Goal: Information Seeking & Learning: Learn about a topic

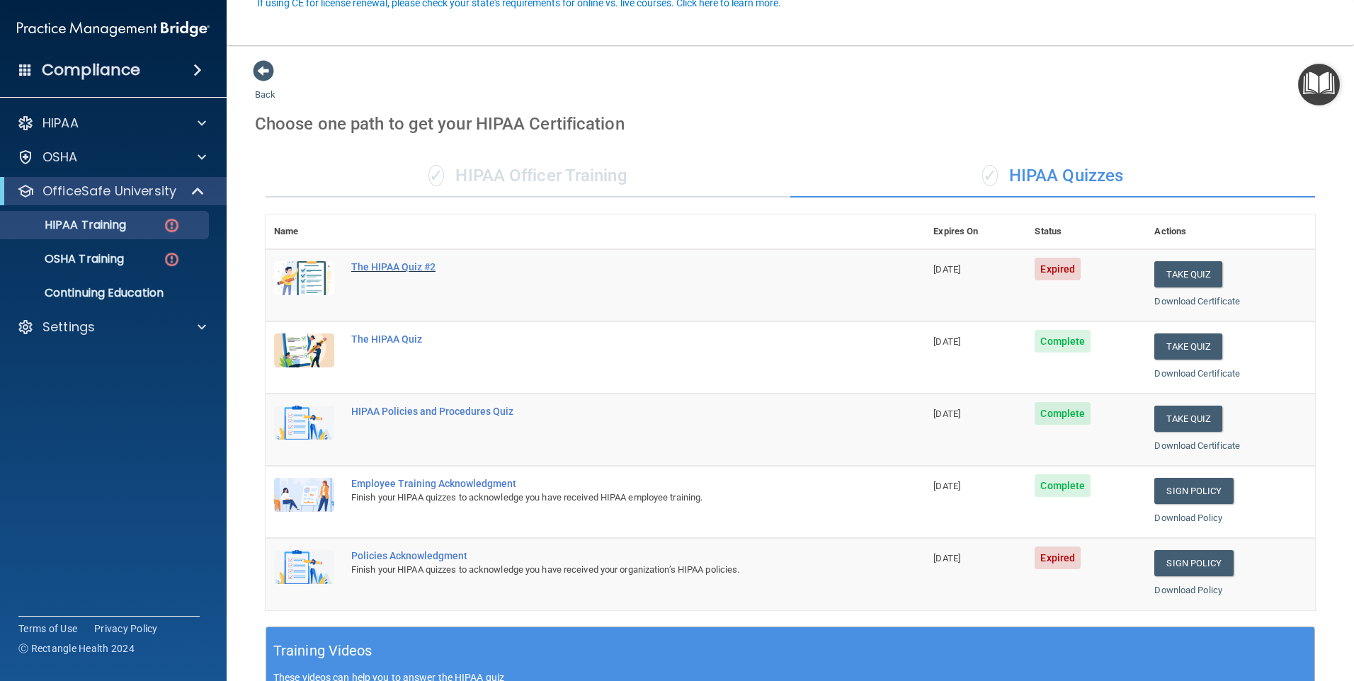
scroll to position [142, 0]
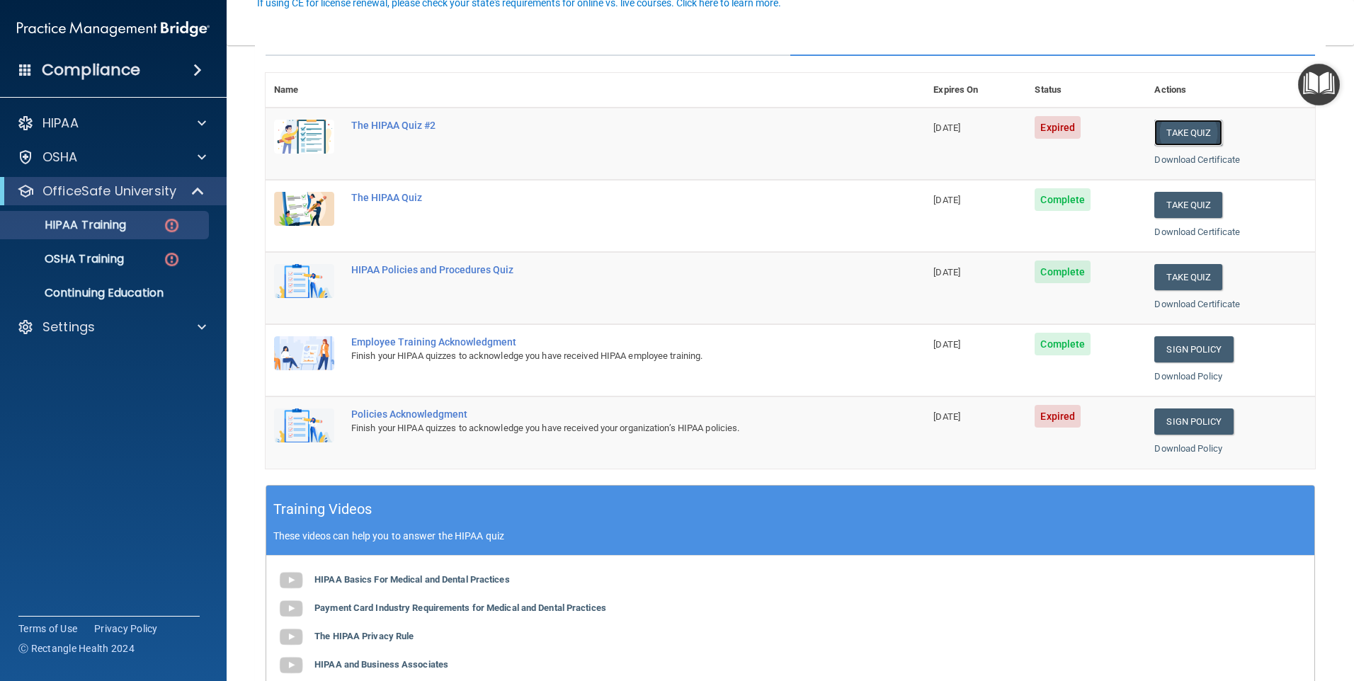
click at [1185, 139] on button "Take Quiz" at bounding box center [1188, 133] width 68 height 26
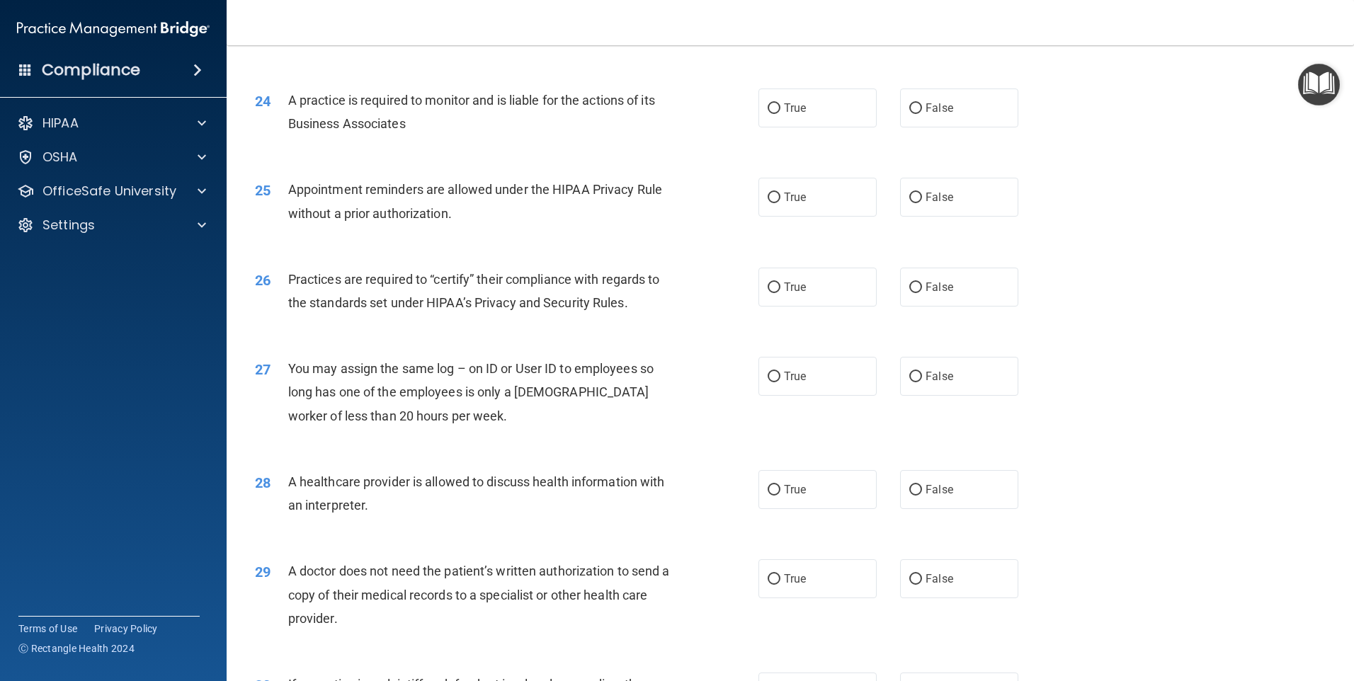
scroll to position [2615, 0]
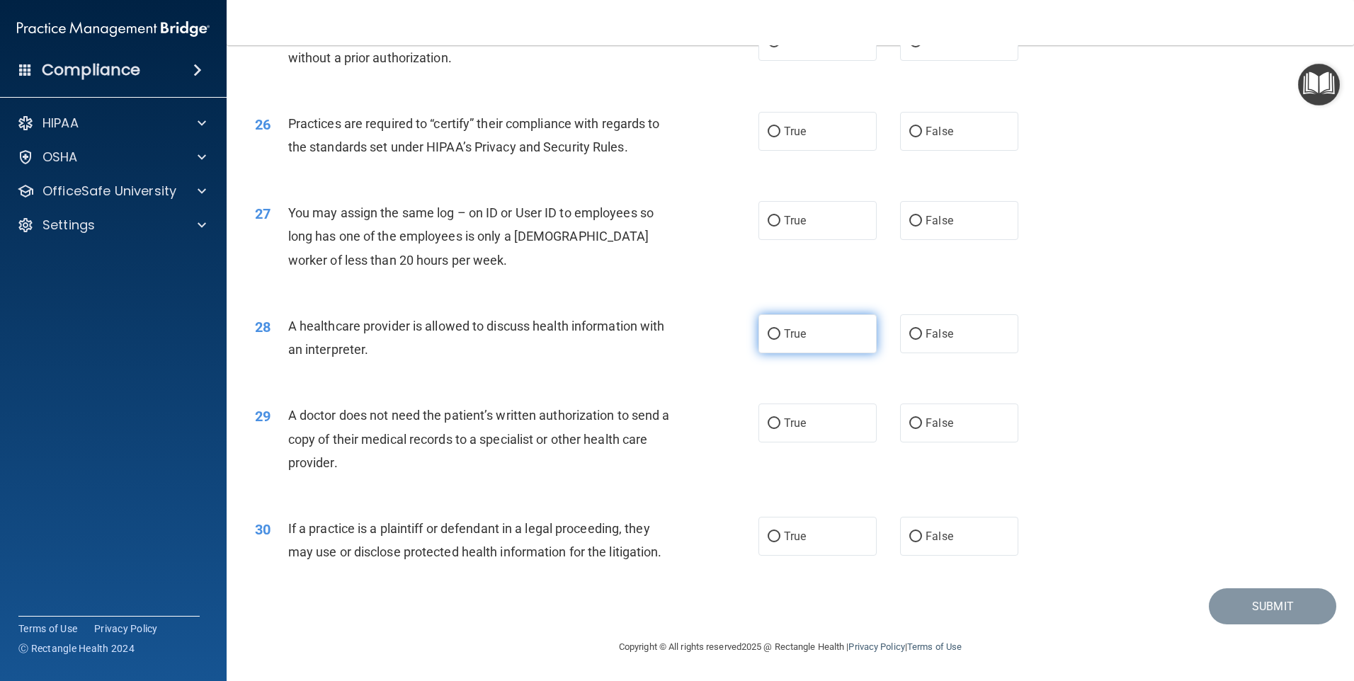
click at [804, 338] on label "True" at bounding box center [817, 333] width 118 height 39
click at [780, 338] on input "True" at bounding box center [774, 334] width 13 height 11
radio input "true"
click at [948, 215] on label "False" at bounding box center [959, 220] width 118 height 39
click at [922, 216] on input "False" at bounding box center [915, 221] width 13 height 11
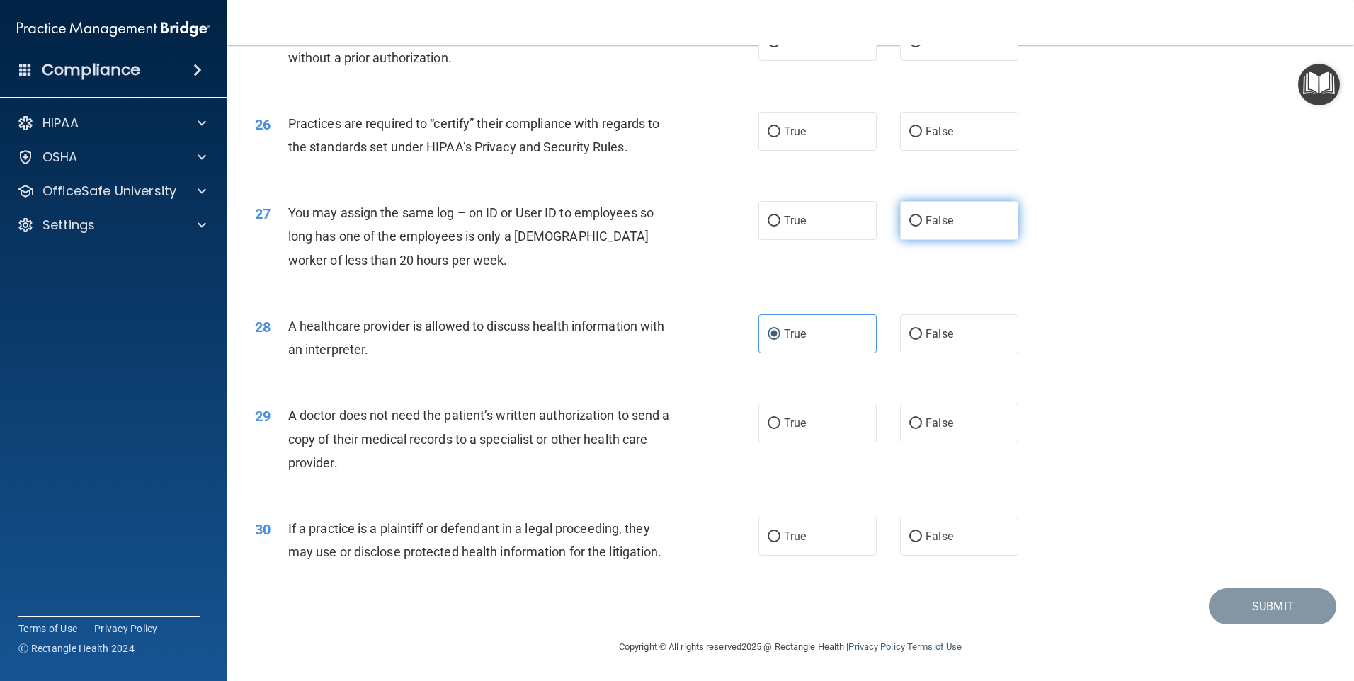
radio input "true"
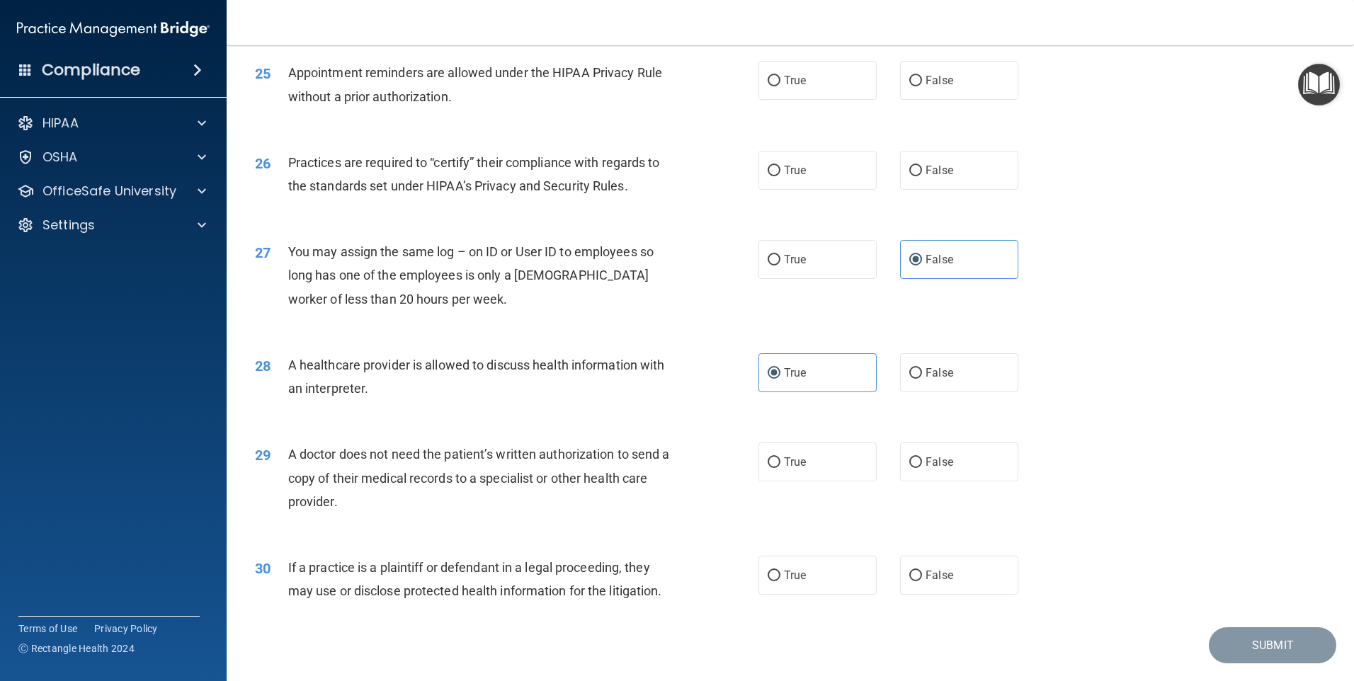
scroll to position [2544, 0]
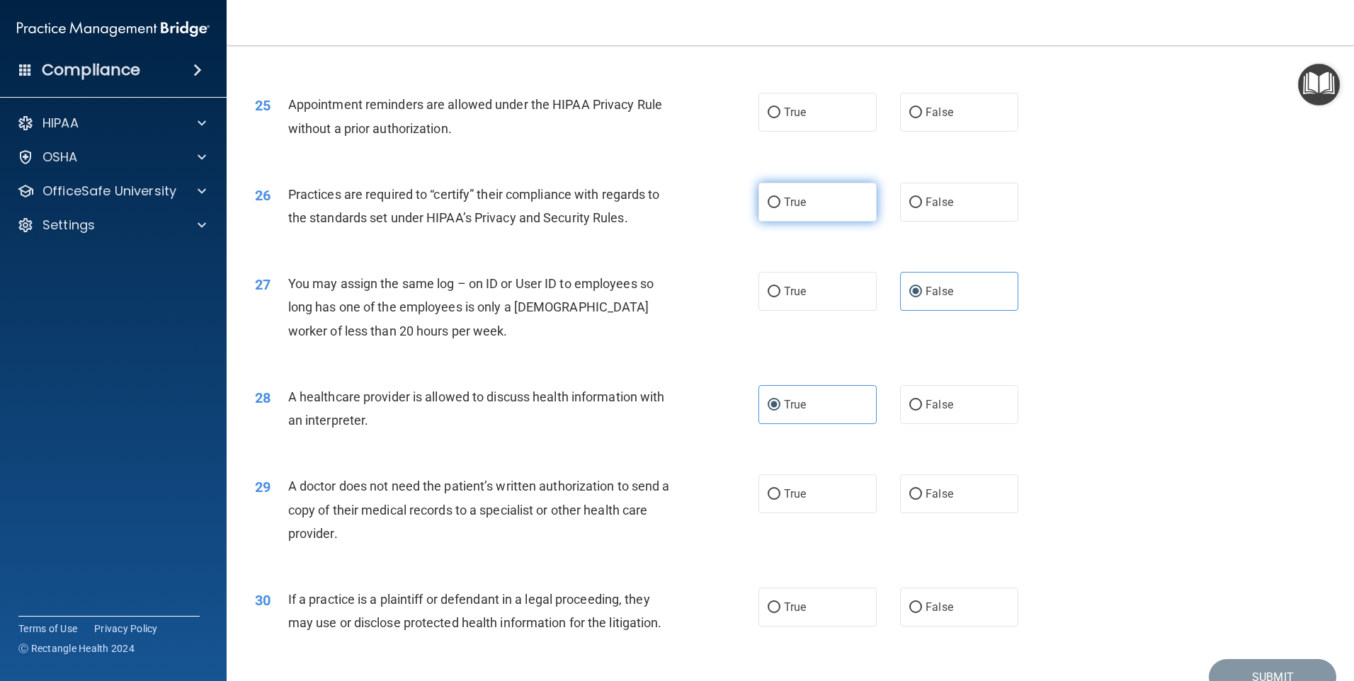
click at [797, 200] on span "True" at bounding box center [795, 201] width 22 height 13
click at [780, 200] on input "True" at bounding box center [774, 203] width 13 height 11
radio input "true"
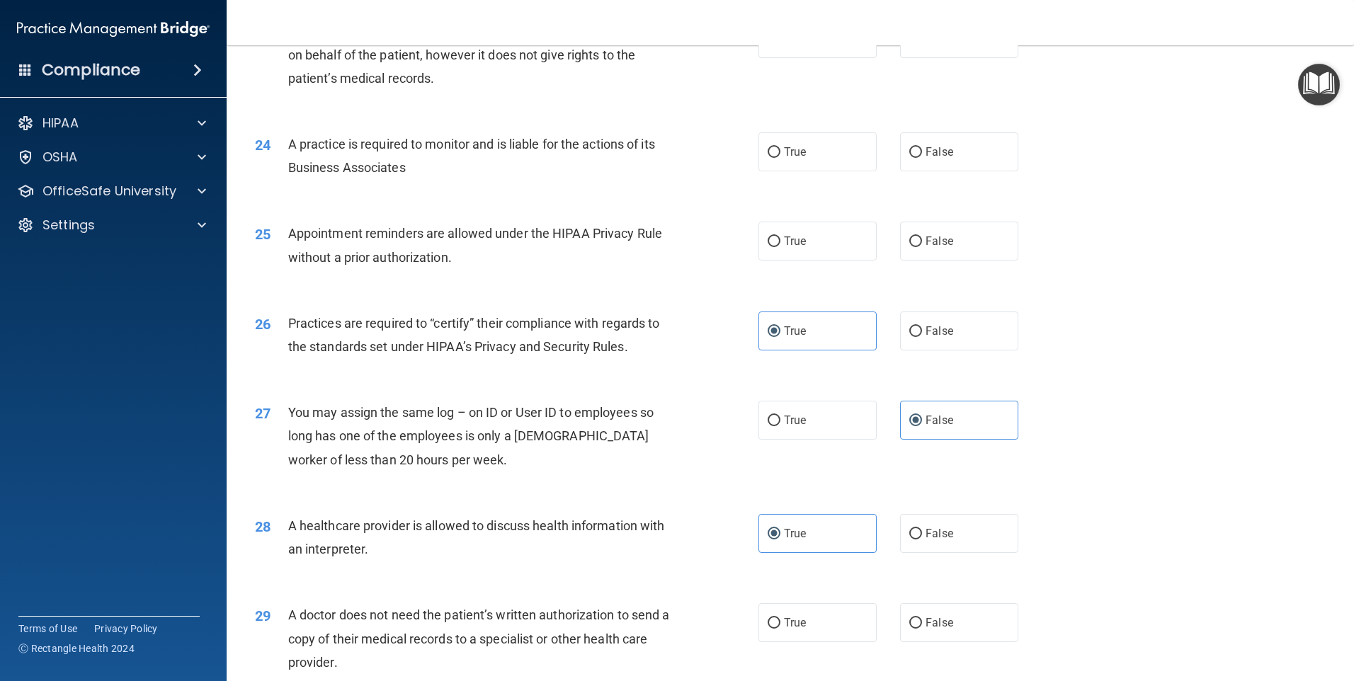
scroll to position [2615, 0]
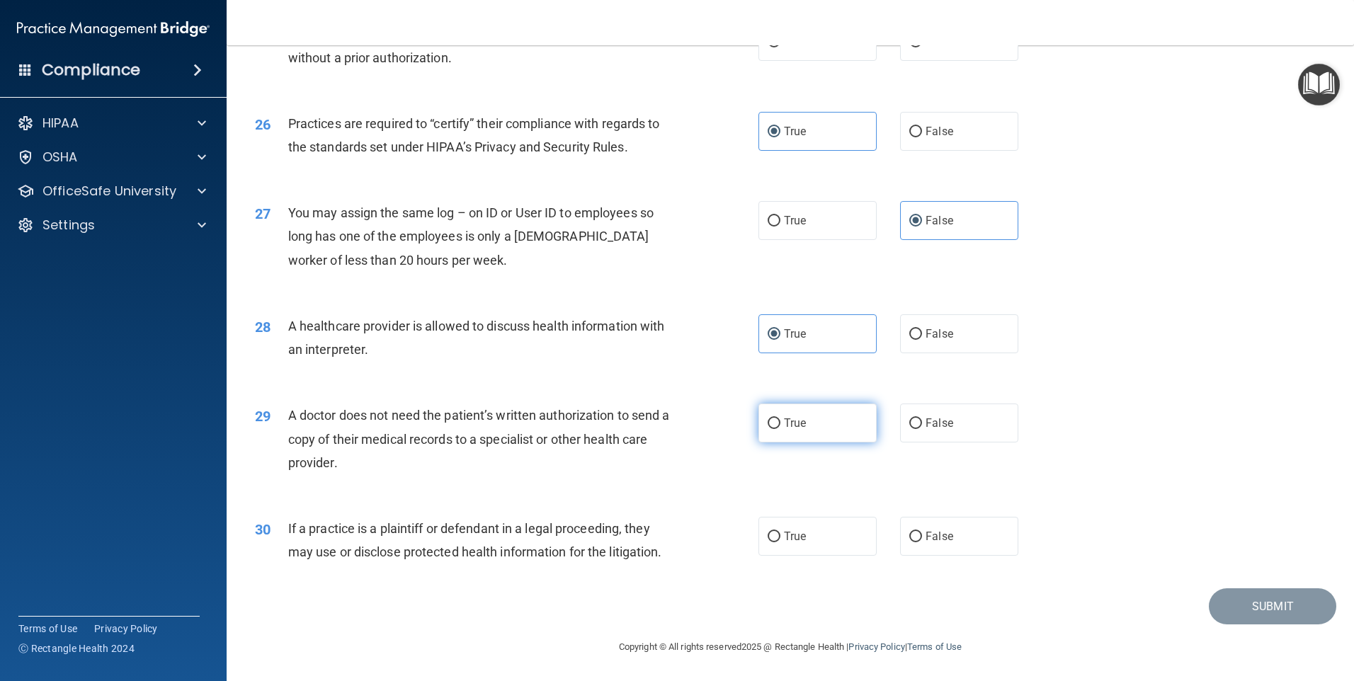
click at [770, 426] on input "True" at bounding box center [774, 423] width 13 height 11
radio input "true"
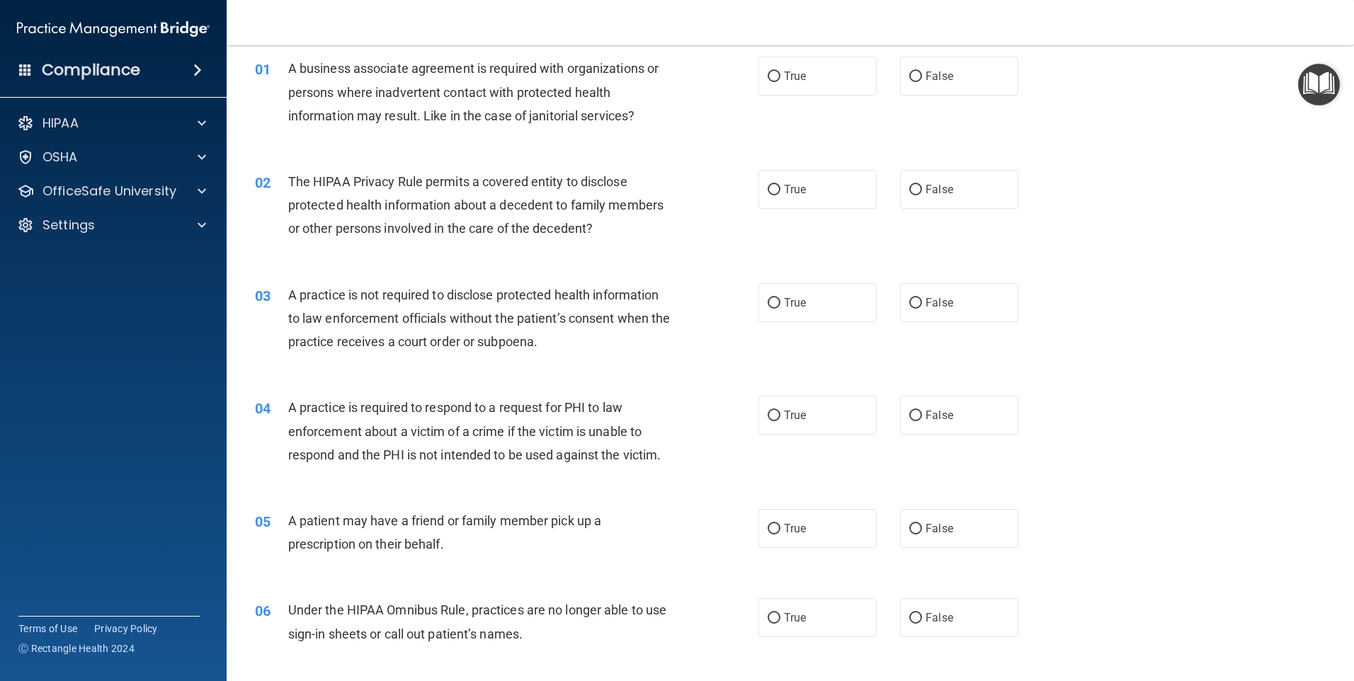
scroll to position [0, 0]
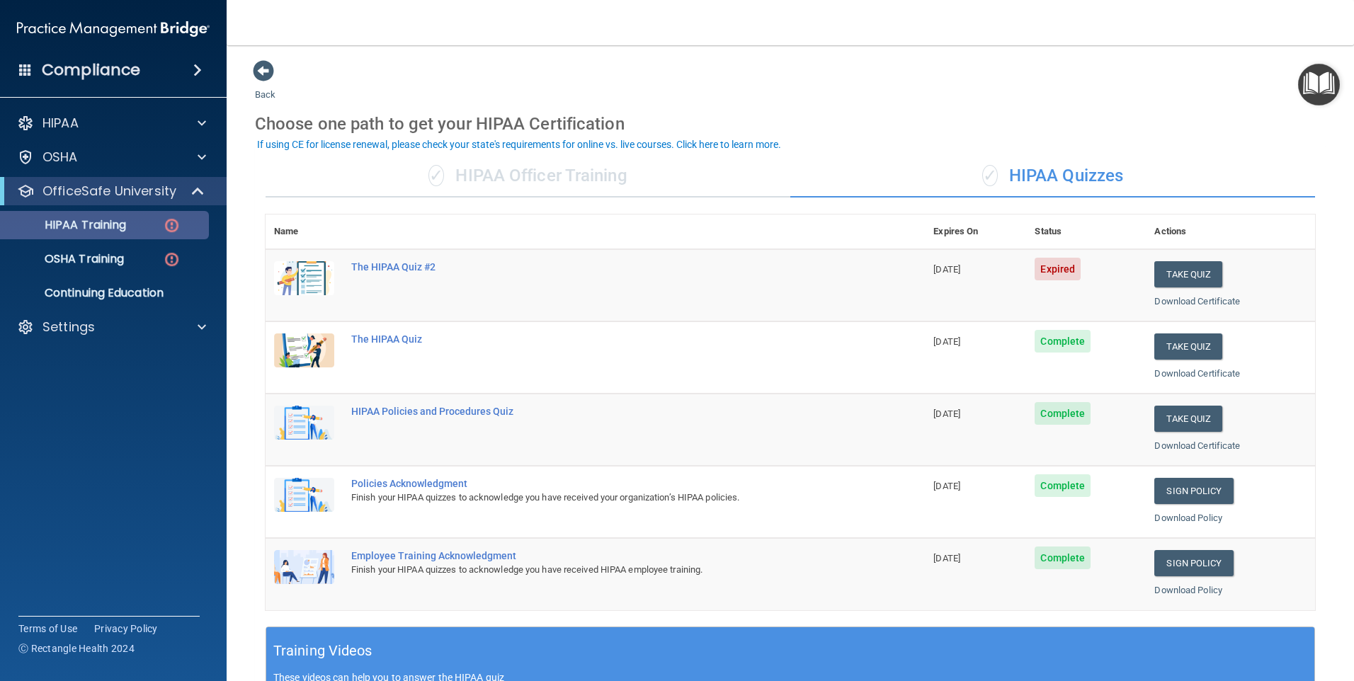
click at [130, 228] on div "HIPAA Training" at bounding box center [105, 225] width 193 height 14
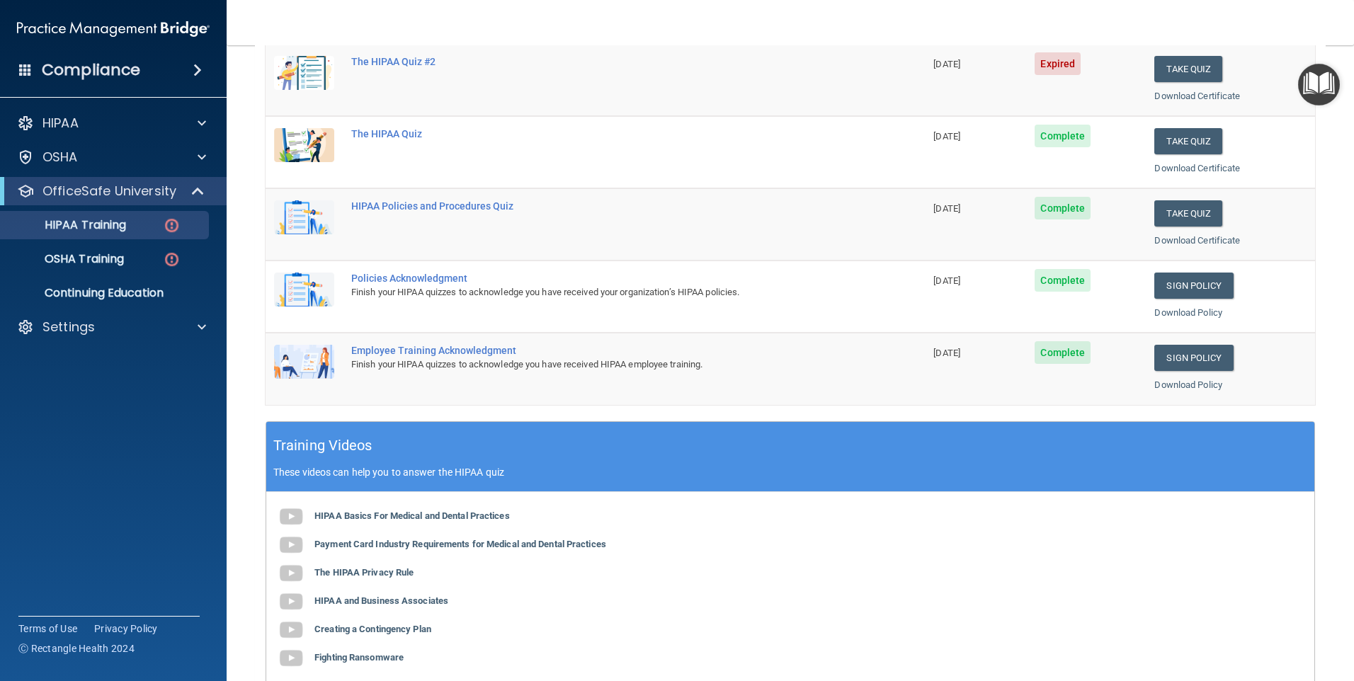
scroll to position [283, 0]
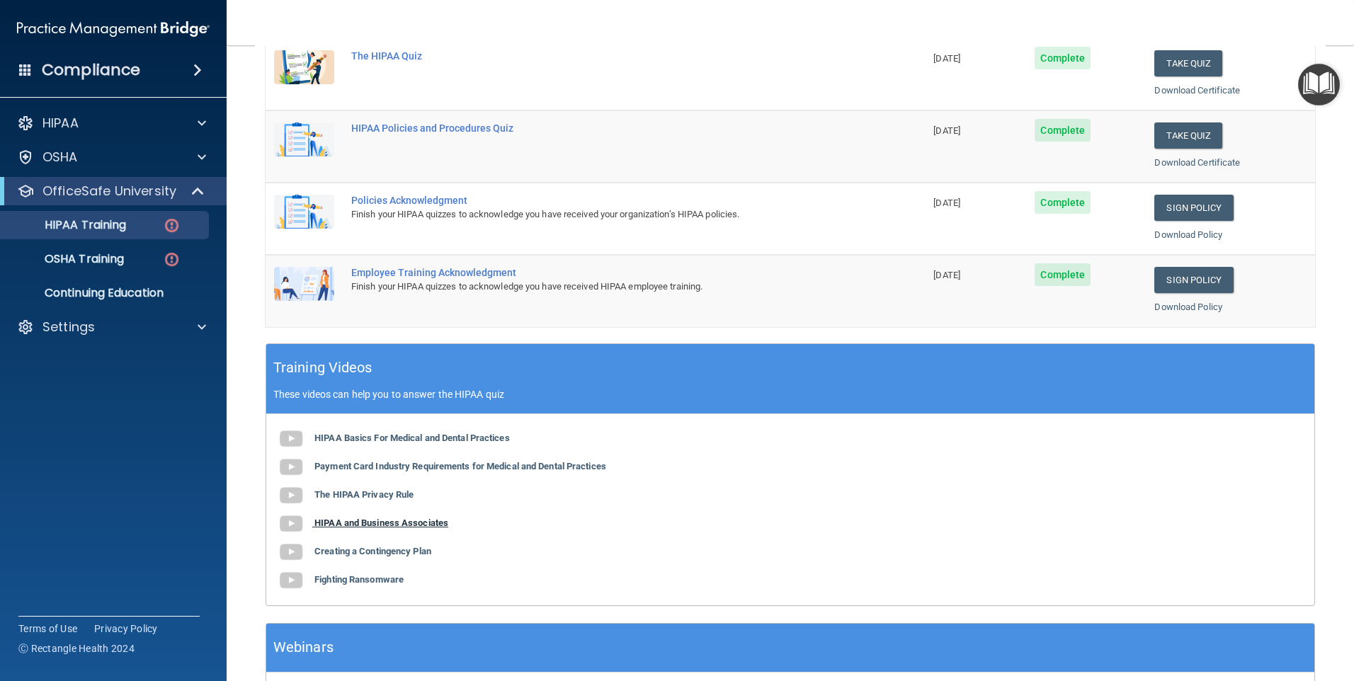
click at [392, 521] on b "HIPAA and Business Associates" at bounding box center [381, 523] width 134 height 11
